Goal: Task Accomplishment & Management: Complete application form

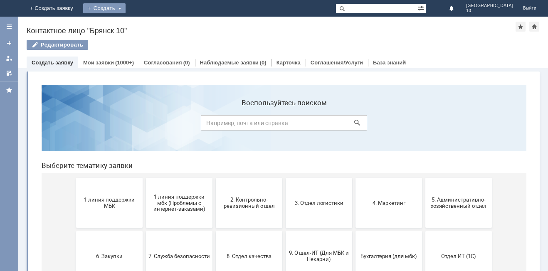
click at [126, 9] on div "Создать" at bounding box center [104, 8] width 42 height 10
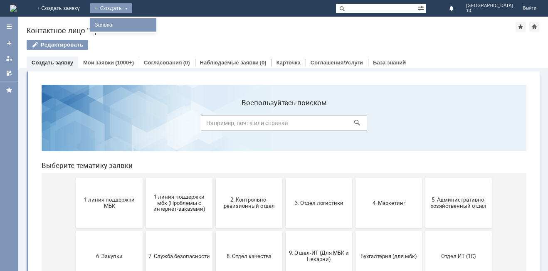
click at [155, 25] on link "Заявка" at bounding box center [123, 25] width 63 height 10
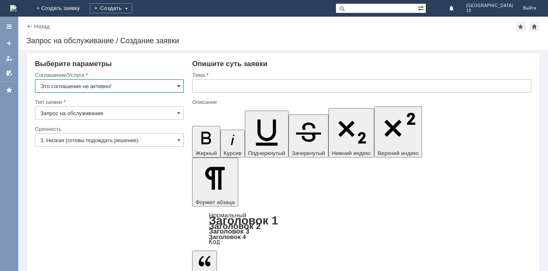
click at [179, 86] on span at bounding box center [178, 86] width 3 height 7
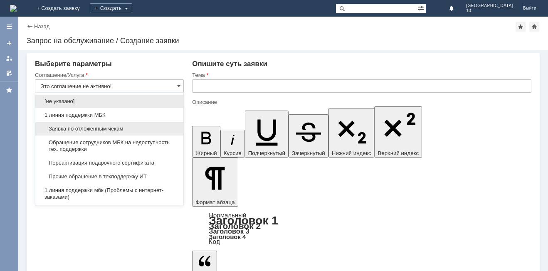
click at [93, 126] on span "Заявка по отложенным чекам" at bounding box center [109, 129] width 138 height 7
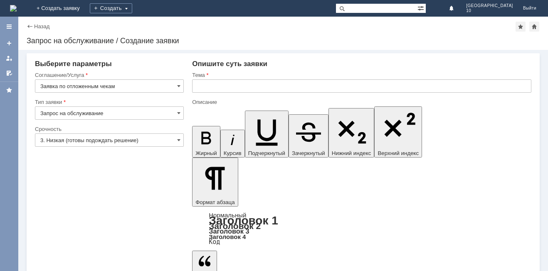
type input "Заявка по отложенным чекам"
click at [176, 141] on input "3. Низкая (готовы подождать решение)" at bounding box center [109, 140] width 149 height 13
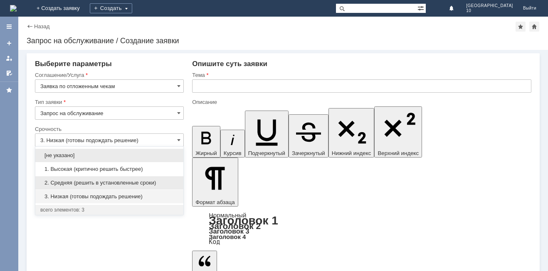
drag, startPoint x: 120, startPoint y: 182, endPoint x: 125, endPoint y: 178, distance: 6.0
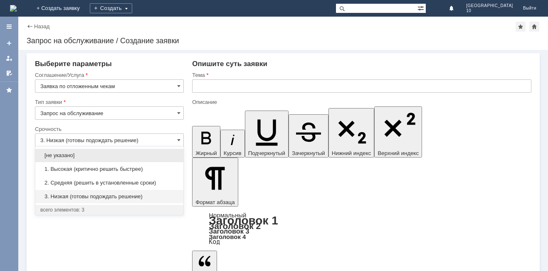
click at [121, 182] on span "2. Средняя (решить в установленные сроки)" at bounding box center [109, 183] width 138 height 7
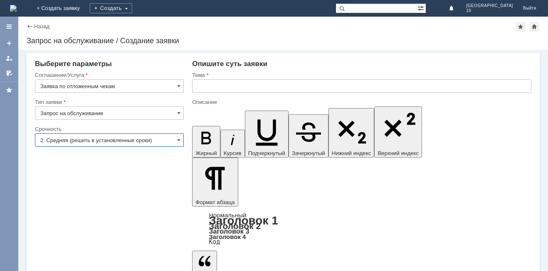
type input "2. Средняя (решить в установленные сроки)"
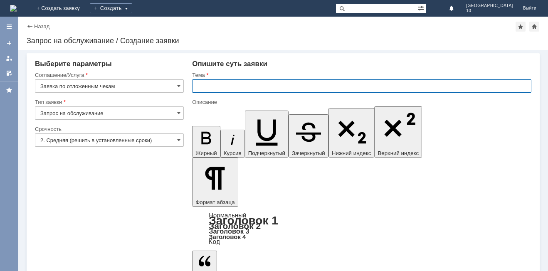
click at [216, 86] on input "text" at bounding box center [361, 85] width 339 height 13
type input "Отложенный чек Брянск 10"
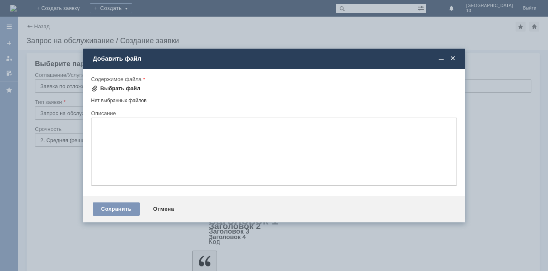
click at [106, 85] on div "Выбрать файл" at bounding box center [115, 89] width 49 height 10
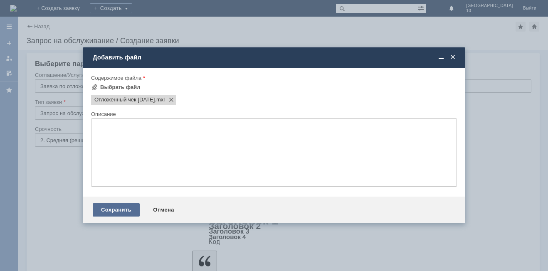
click at [119, 208] on div "Сохранить" at bounding box center [116, 209] width 47 height 13
